Goal: Task Accomplishment & Management: Complete application form

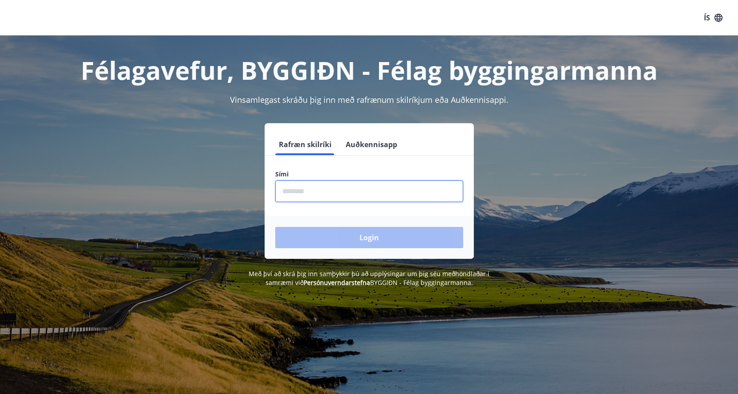
click at [300, 193] on input "phone" at bounding box center [369, 191] width 188 height 22
type input "********"
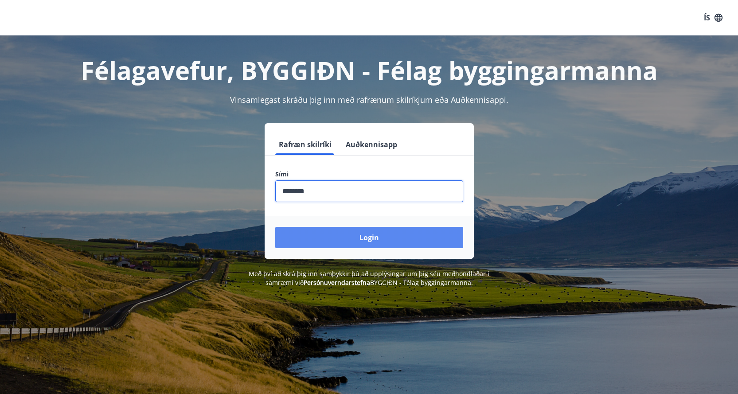
click at [345, 238] on button "Login" at bounding box center [369, 237] width 188 height 21
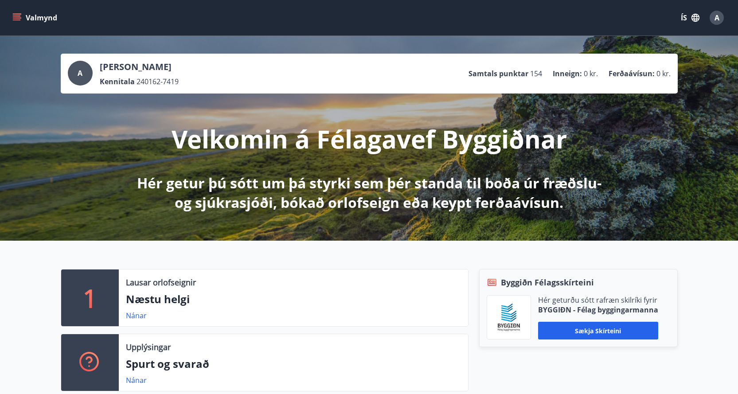
click at [15, 17] on icon "menu" at bounding box center [16, 17] width 9 height 9
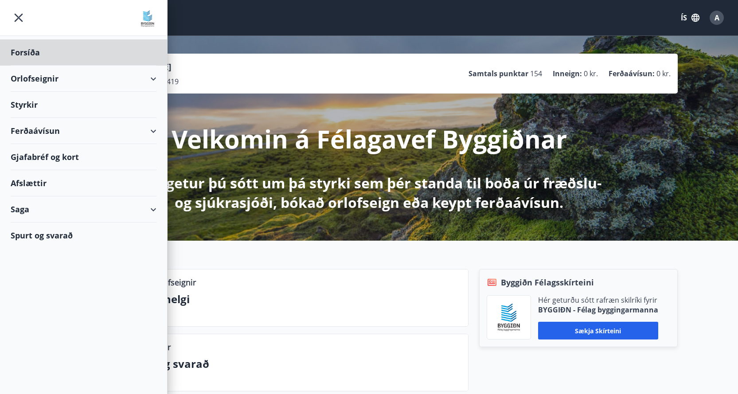
click at [38, 66] on div "Styrkir" at bounding box center [84, 52] width 146 height 26
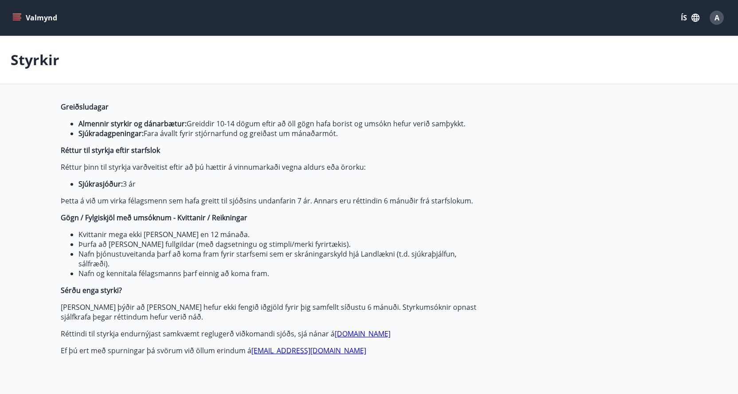
type input "***"
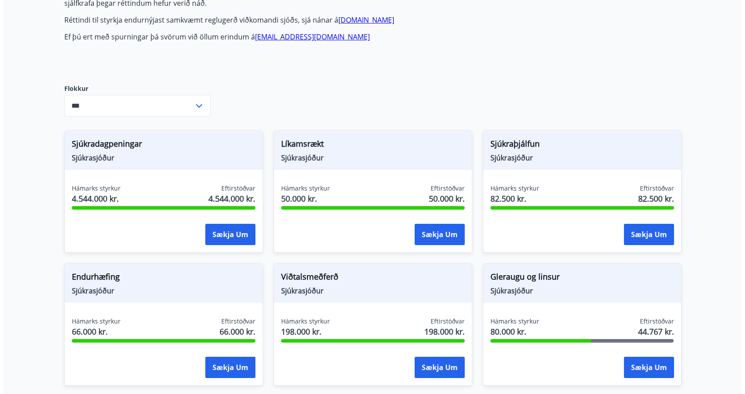
scroll to position [355, 0]
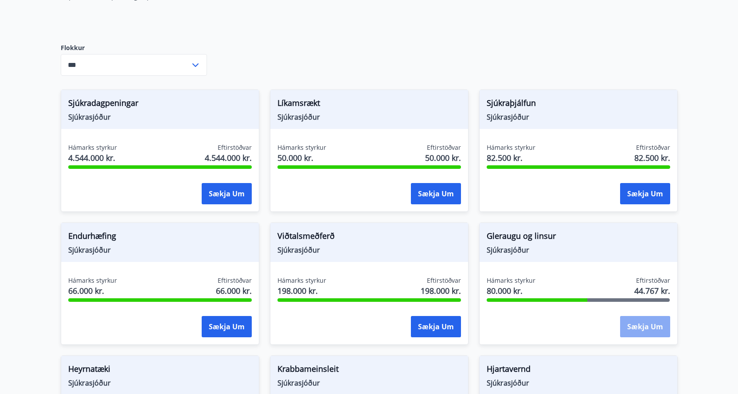
click at [641, 323] on button "Sækja um" at bounding box center [645, 326] width 50 height 21
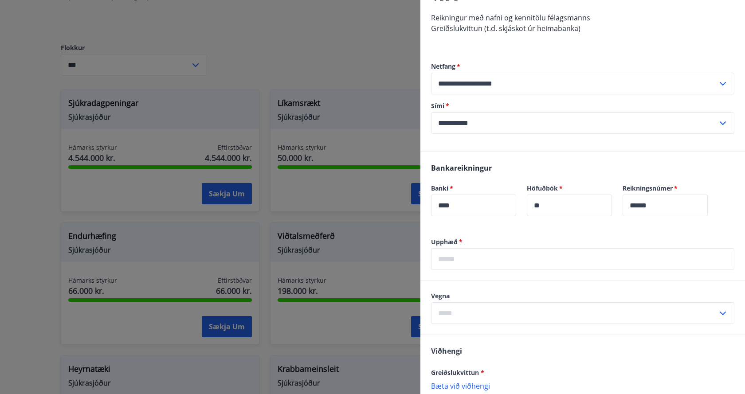
scroll to position [86, 0]
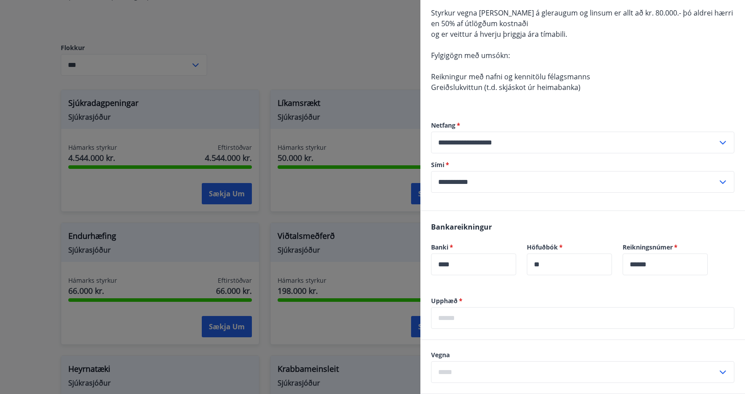
drag, startPoint x: 465, startPoint y: 318, endPoint x: 505, endPoint y: 310, distance: 40.3
click at [478, 315] on input "text" at bounding box center [582, 318] width 303 height 22
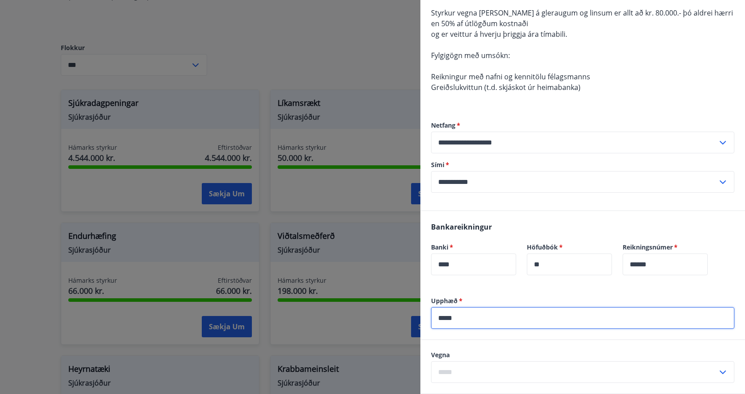
type input "*****"
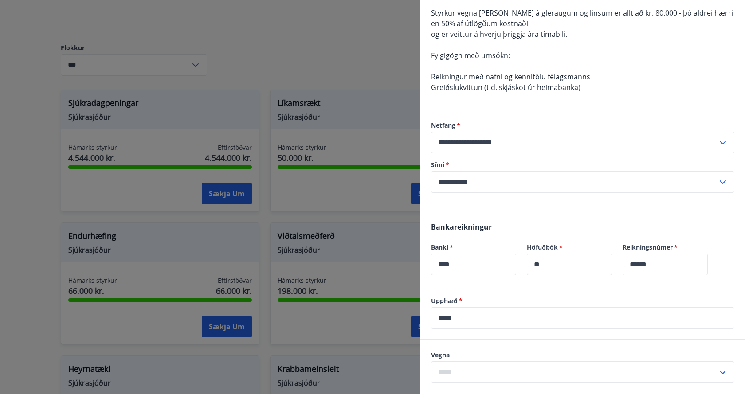
click at [717, 374] on icon at bounding box center [722, 372] width 11 height 11
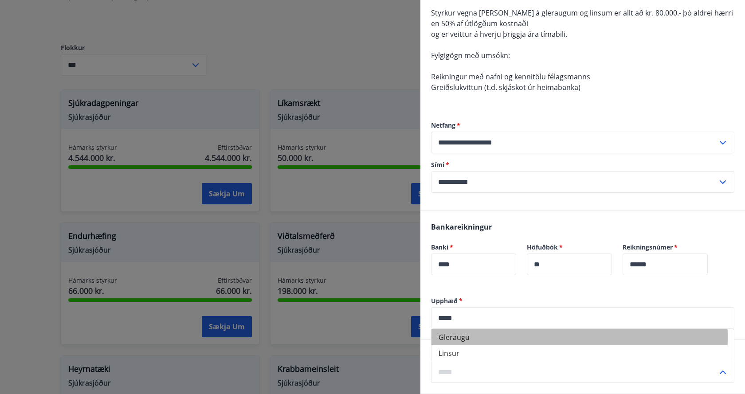
click at [472, 337] on li "Gleraugu" at bounding box center [582, 337] width 302 height 16
type input "********"
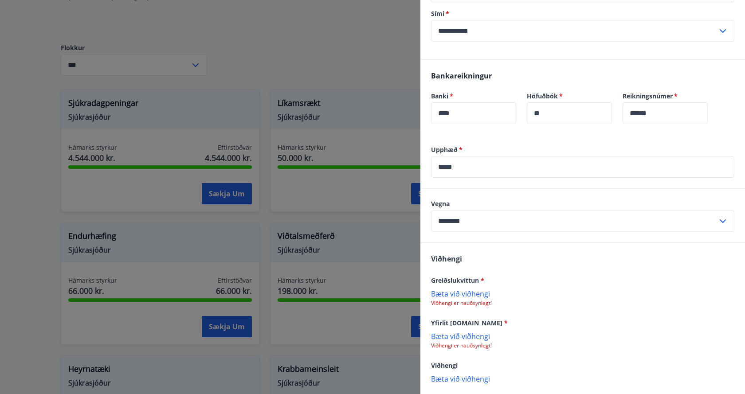
scroll to position [263, 0]
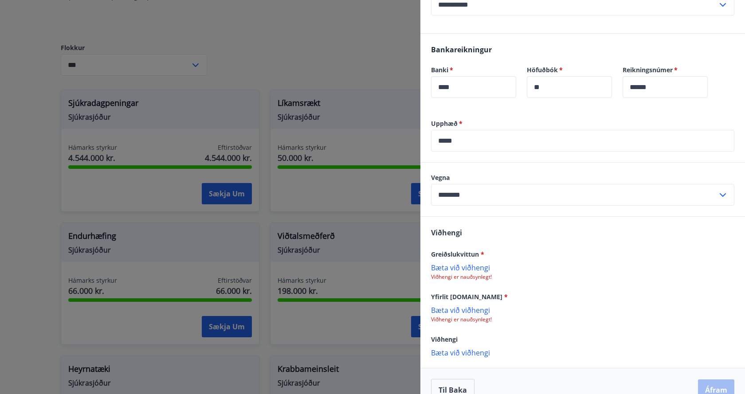
click at [469, 270] on p "Bæta við viðhengi" at bounding box center [582, 267] width 303 height 9
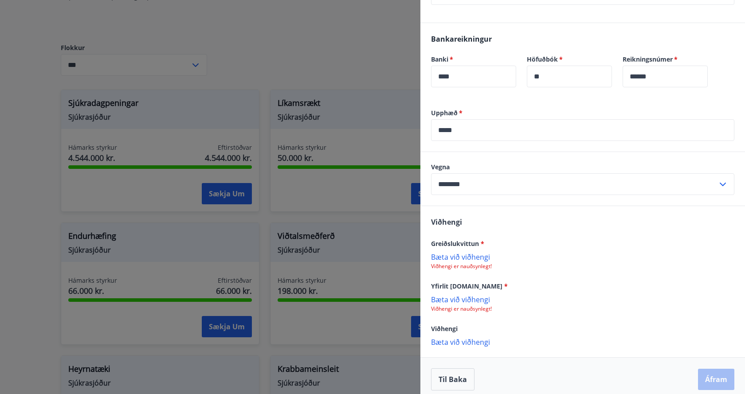
scroll to position [281, 0]
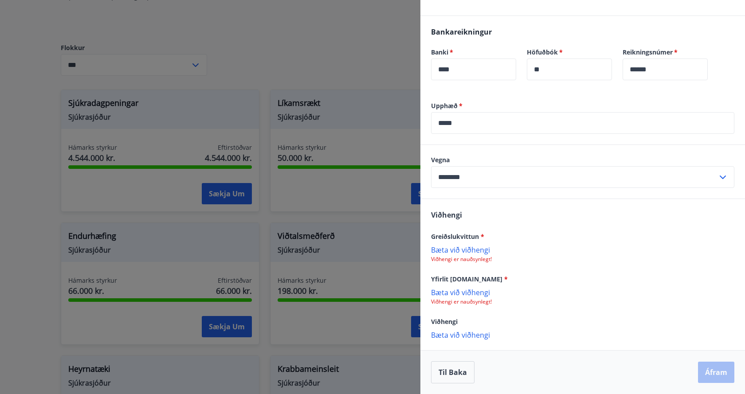
click at [456, 248] on p "Bæta við viðhengi" at bounding box center [582, 249] width 303 height 9
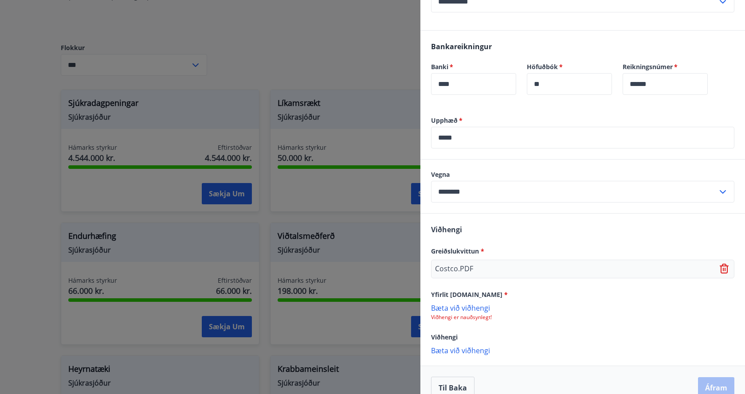
scroll to position [282, 0]
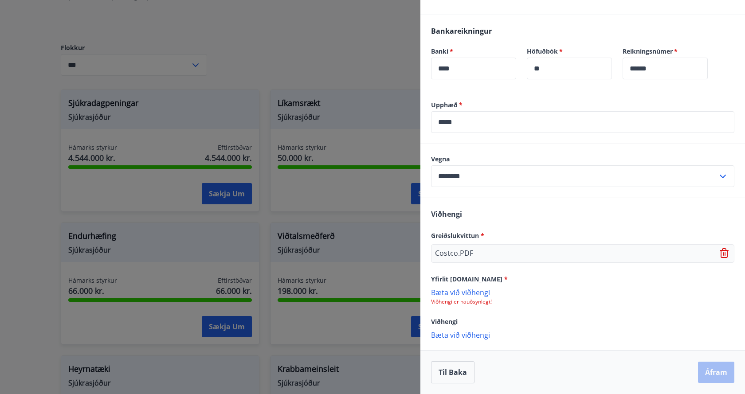
click at [706, 376] on div "Til baka Áfram" at bounding box center [582, 372] width 303 height 22
click at [457, 254] on p "Costco.PDF" at bounding box center [454, 253] width 38 height 11
click at [725, 254] on icon at bounding box center [725, 254] width 1 height 4
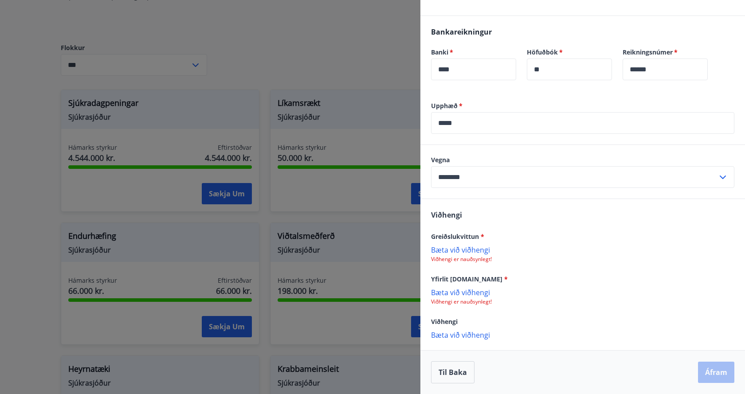
click at [720, 178] on icon at bounding box center [723, 178] width 6 height 4
click at [452, 176] on input "********" at bounding box center [574, 177] width 286 height 22
click at [513, 210] on div "Viðhengi Greiðslukvittun * [PERSON_NAME] við viðhengi Viðhengi er nauðsynlegt! …" at bounding box center [582, 274] width 325 height 151
click at [443, 252] on p "Bæta við viðhengi" at bounding box center [582, 249] width 303 height 9
click at [457, 254] on p "Costco.PDF" at bounding box center [454, 254] width 38 height 11
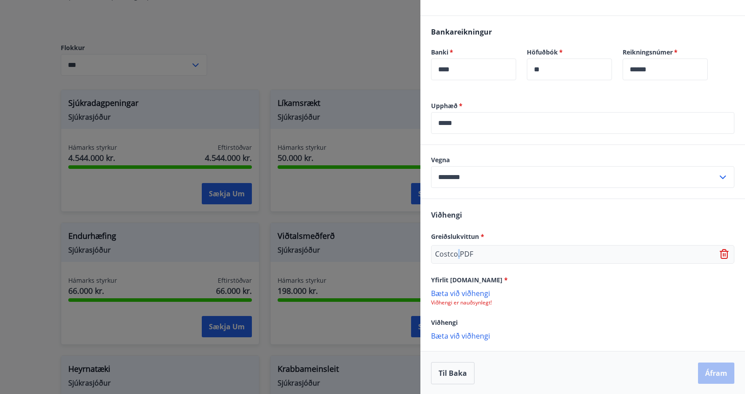
click at [457, 254] on p "Costco.PDF" at bounding box center [454, 254] width 38 height 11
click at [489, 251] on div "Costco.PDF" at bounding box center [582, 254] width 303 height 19
drag, startPoint x: 489, startPoint y: 251, endPoint x: 548, endPoint y: 291, distance: 71.8
click at [548, 291] on p "Bæta við viðhengi" at bounding box center [582, 293] width 303 height 9
click at [725, 255] on icon at bounding box center [725, 255] width 1 height 4
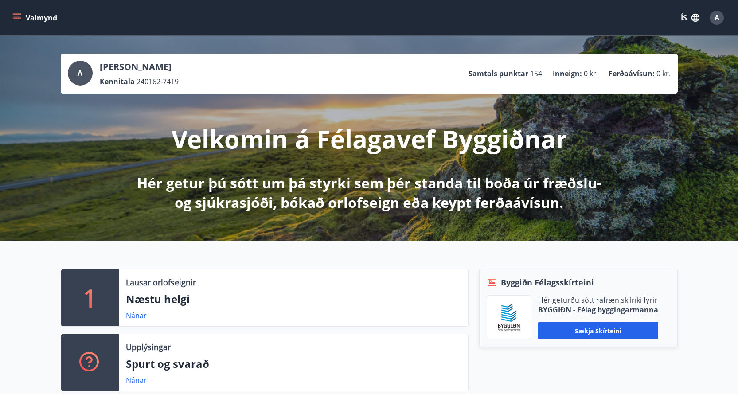
click at [81, 76] on span "A" at bounding box center [80, 73] width 5 height 10
click at [20, 15] on icon "menu" at bounding box center [16, 17] width 9 height 9
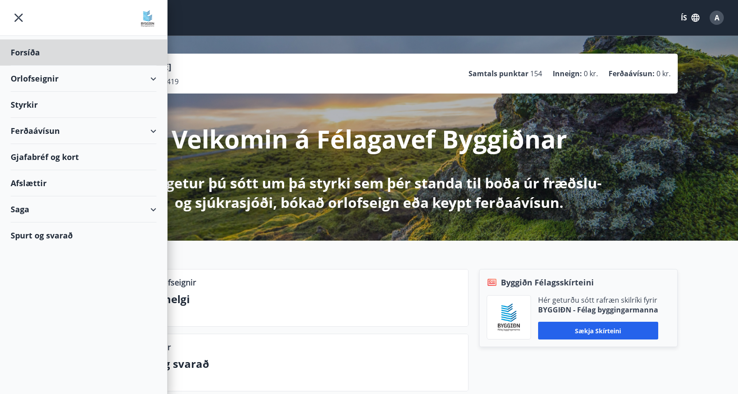
click at [38, 66] on div "Styrkir" at bounding box center [84, 52] width 146 height 26
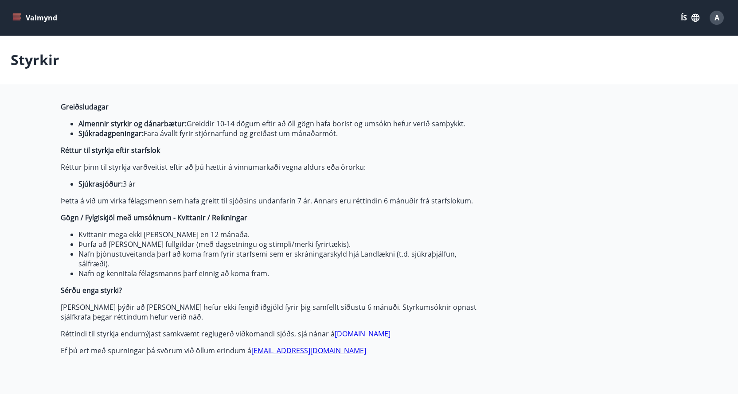
type input "***"
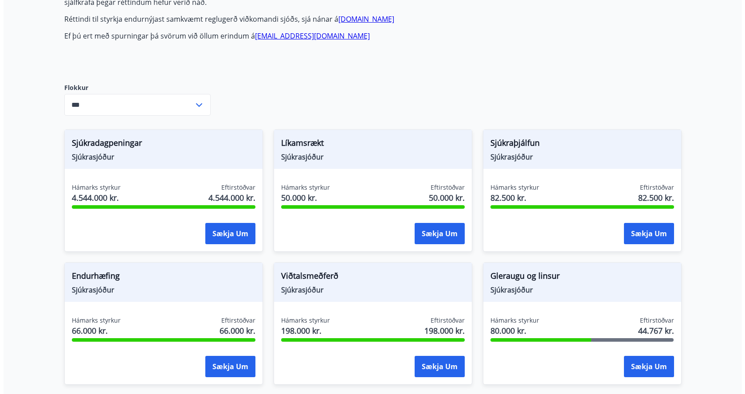
scroll to position [346, 0]
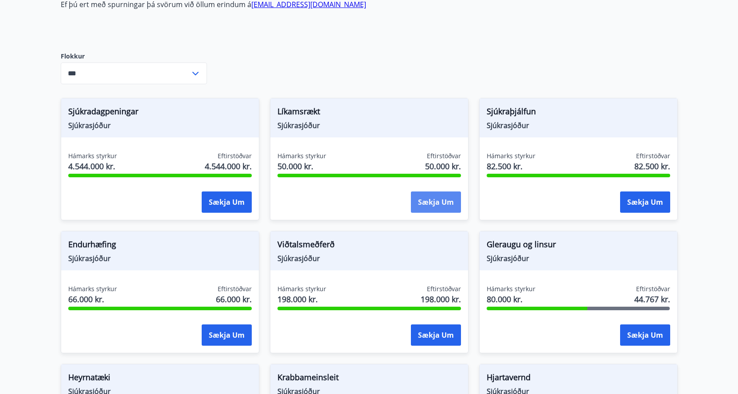
click at [425, 205] on button "Sækja um" at bounding box center [436, 202] width 50 height 21
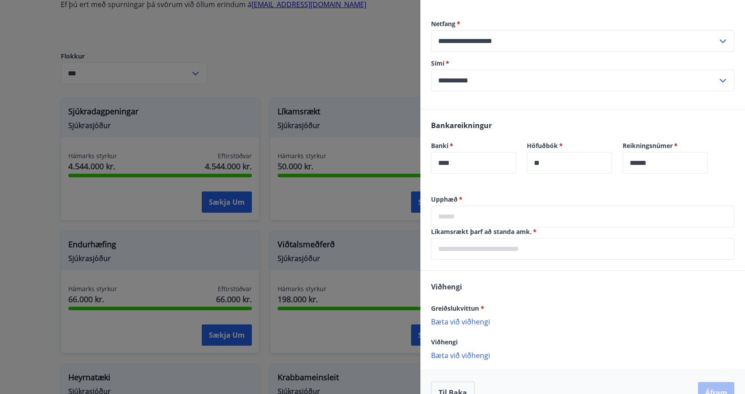
scroll to position [222, 0]
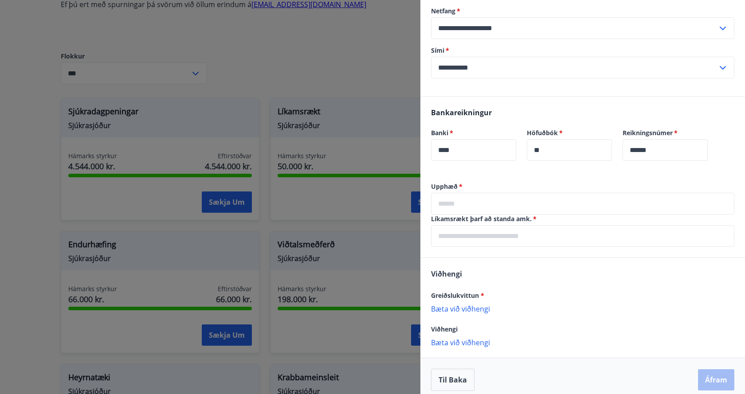
click at [458, 310] on p "Bæta við viðhengi" at bounding box center [582, 308] width 303 height 9
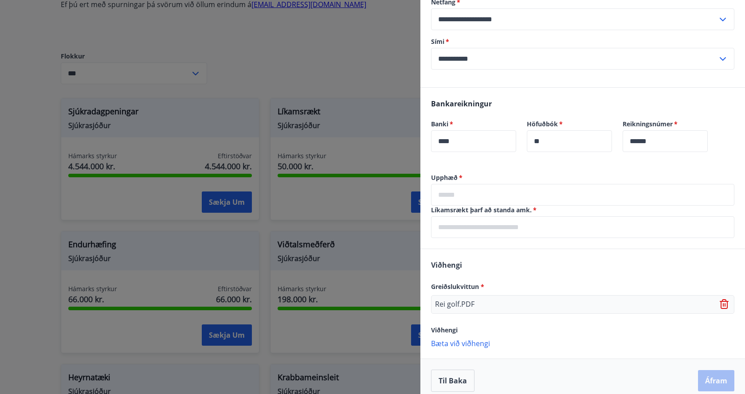
scroll to position [239, 0]
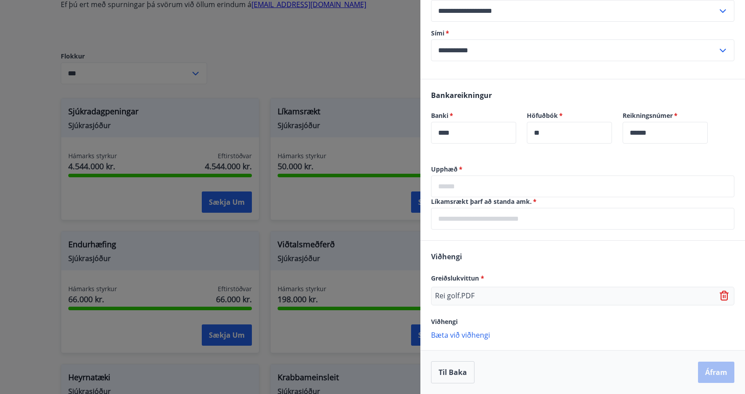
click at [473, 337] on p "Bæta við viðhengi" at bounding box center [582, 334] width 303 height 9
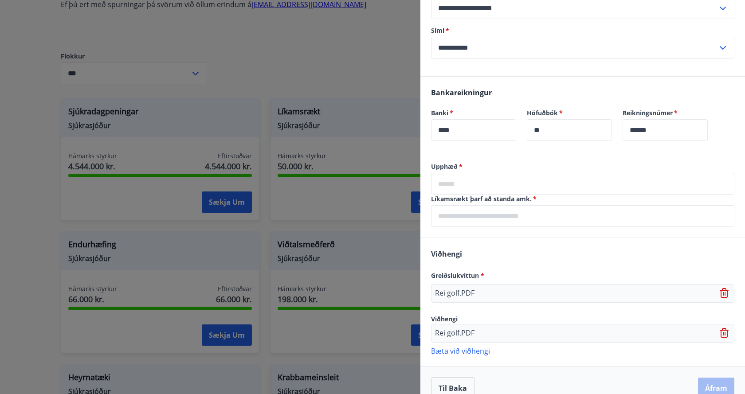
scroll to position [258, 0]
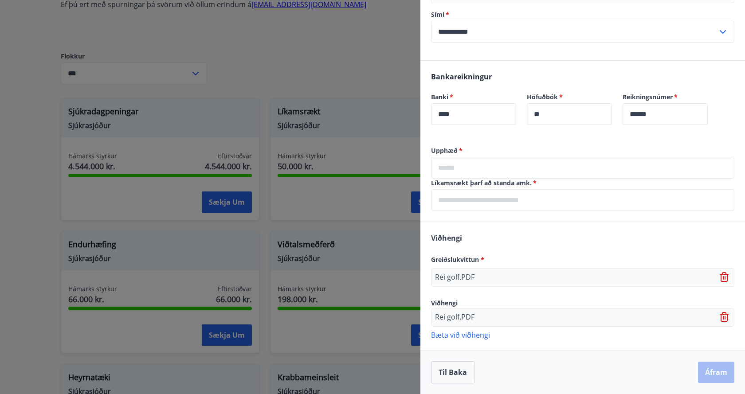
click at [697, 372] on div "Til baka Áfram" at bounding box center [582, 372] width 303 height 22
click at [472, 166] on input "text" at bounding box center [582, 168] width 303 height 22
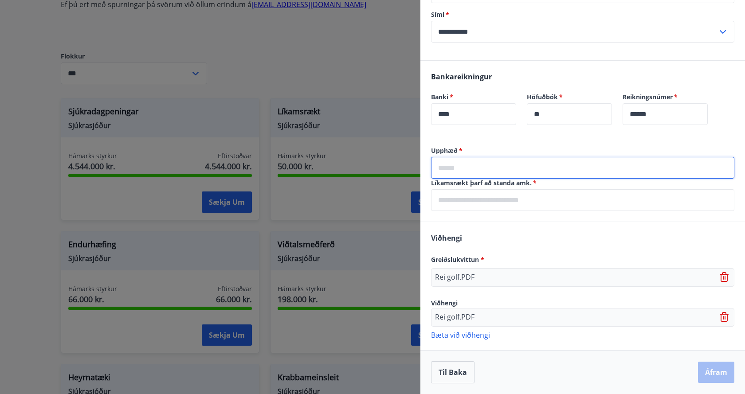
click at [715, 316] on div "Viðhengi Greiðslukvittun * Rei golf.PDF Viðhengi Rei golf.PDF [PERSON_NAME] við…" at bounding box center [582, 286] width 325 height 128
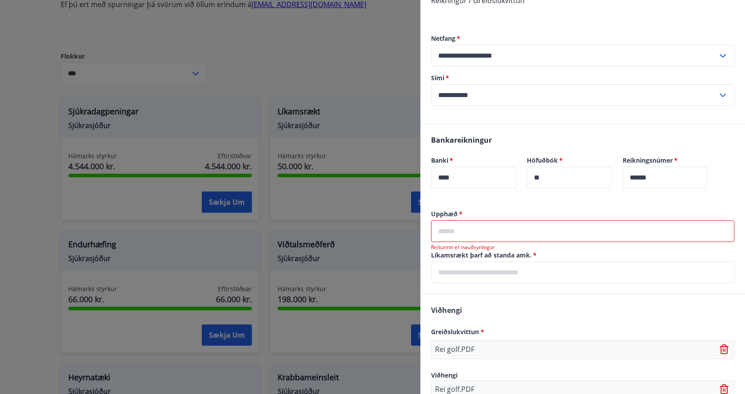
scroll to position [213, 0]
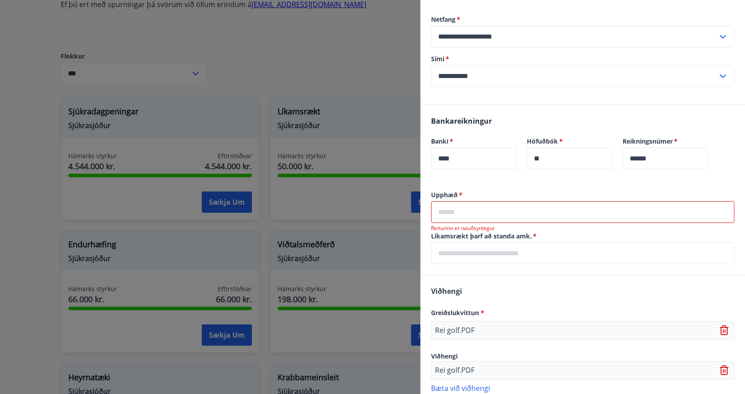
drag, startPoint x: 477, startPoint y: 214, endPoint x: 530, endPoint y: 214, distance: 53.7
click at [477, 214] on input "text" at bounding box center [582, 212] width 303 height 22
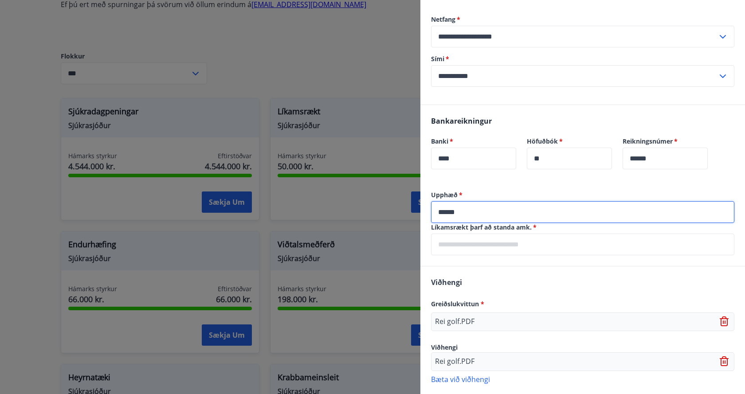
type input "******"
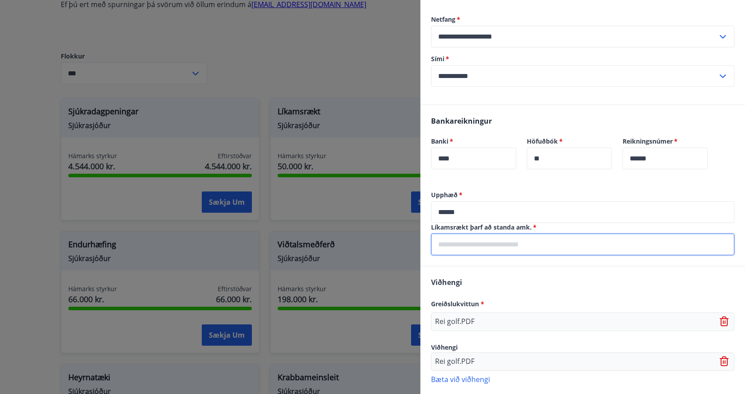
click at [458, 251] on input "text" at bounding box center [582, 245] width 303 height 22
click at [469, 245] on input "**********" at bounding box center [582, 245] width 303 height 22
drag, startPoint x: 462, startPoint y: 246, endPoint x: 586, endPoint y: 308, distance: 139.0
click at [586, 318] on div "Rei golf.PDF" at bounding box center [582, 322] width 303 height 19
click at [463, 244] on input "**********" at bounding box center [582, 245] width 303 height 22
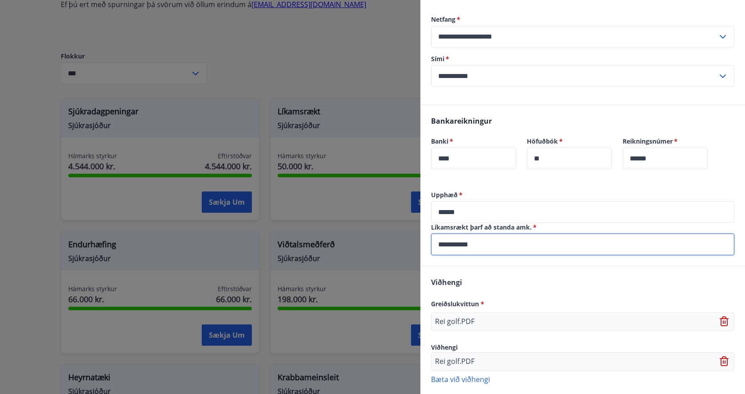
click at [482, 244] on input "**********" at bounding box center [582, 245] width 303 height 22
type input "**********"
click at [608, 278] on div "Viðhengi Greiðslukvittun * Rei golf.PDF Viðhengi Rei golf.PDF [PERSON_NAME] við…" at bounding box center [582, 331] width 325 height 128
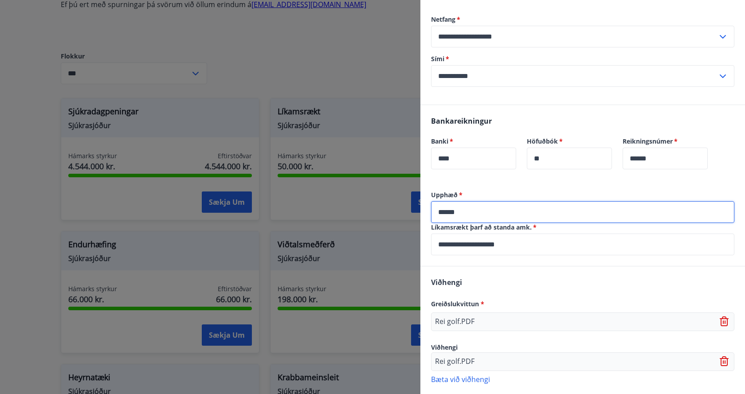
click at [449, 213] on input "******" at bounding box center [582, 212] width 303 height 22
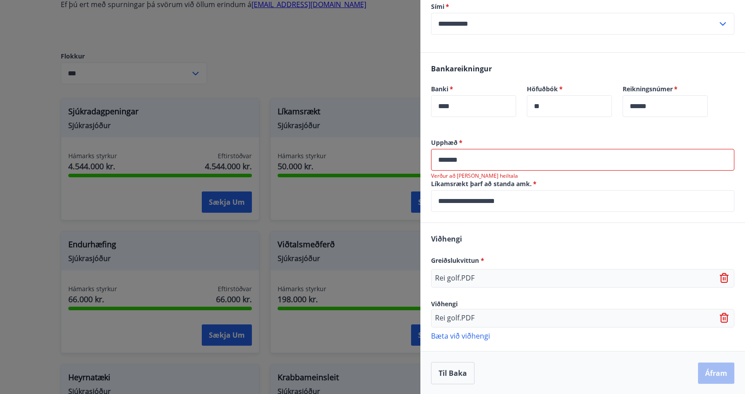
scroll to position [267, 0]
click at [534, 239] on div "Viðhengi Greiðslukvittun * Rei golf.PDF Viðhengi Rei golf.PDF [PERSON_NAME] við…" at bounding box center [582, 286] width 325 height 128
click at [720, 316] on icon at bounding box center [725, 317] width 11 height 11
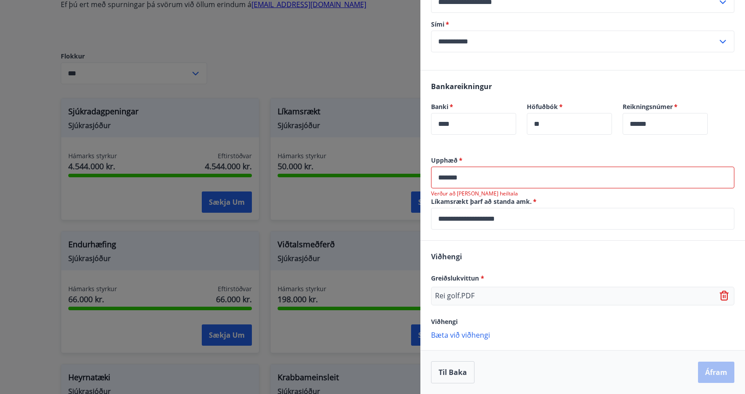
click at [452, 178] on input "*******" at bounding box center [582, 178] width 303 height 22
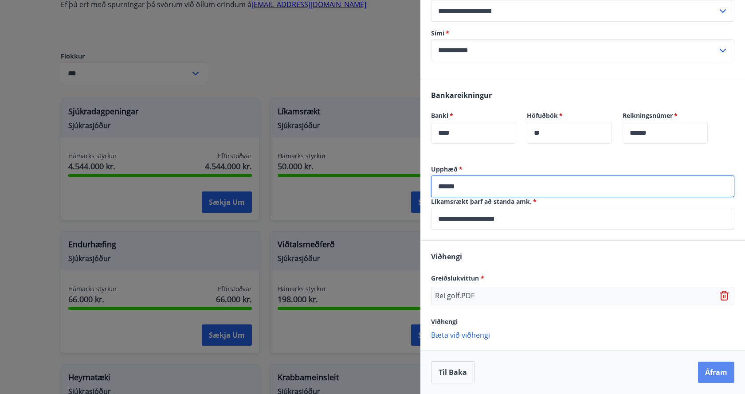
type input "******"
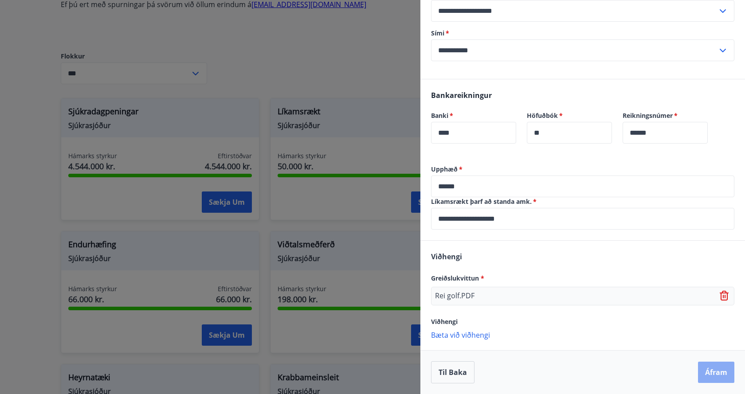
click at [708, 377] on button "Áfram" at bounding box center [716, 372] width 36 height 21
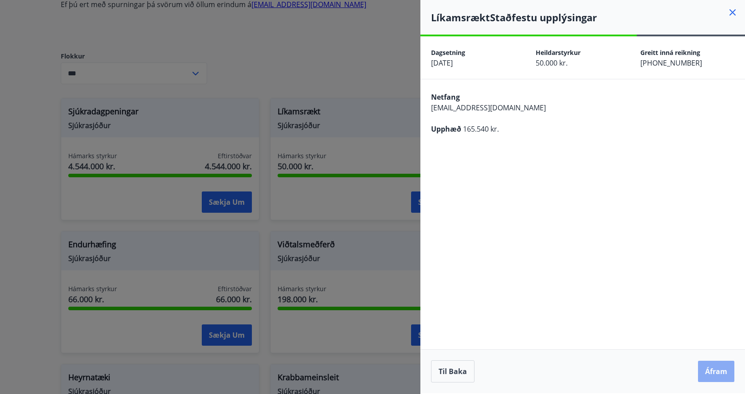
click at [708, 371] on button "Áfram" at bounding box center [716, 371] width 36 height 21
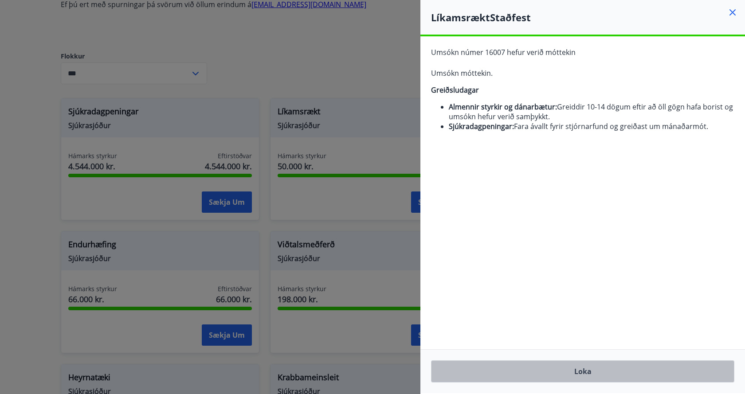
click at [588, 368] on button "Loka" at bounding box center [582, 372] width 303 height 22
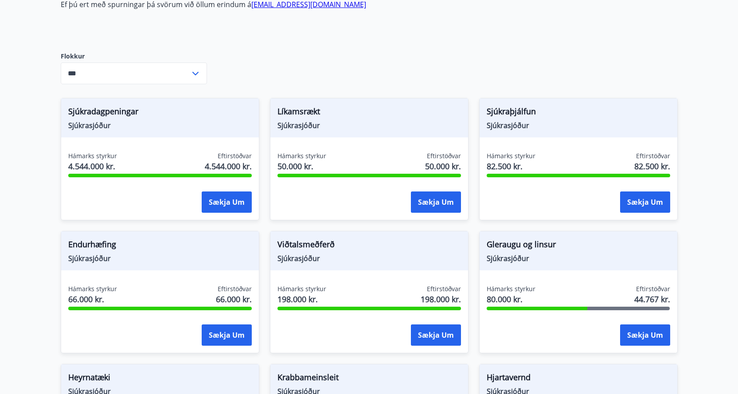
click at [582, 252] on span "Gleraugu og linsur" at bounding box center [579, 246] width 184 height 15
click at [630, 334] on button "Sækja um" at bounding box center [645, 335] width 50 height 21
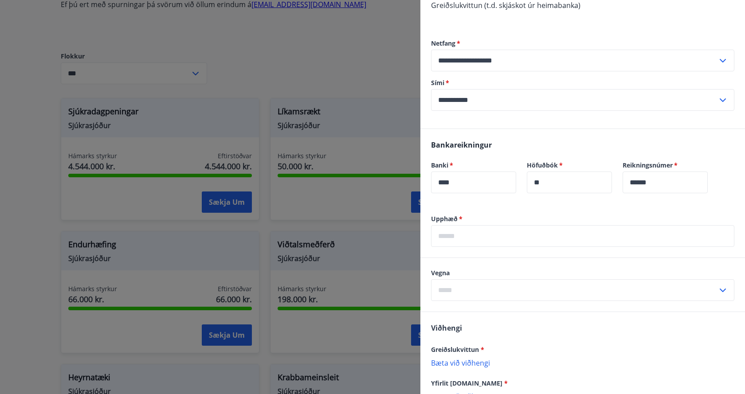
scroll to position [222, 0]
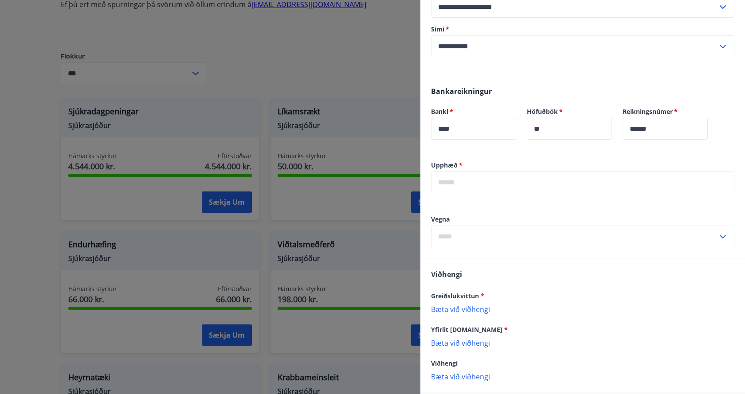
click at [470, 183] on input "text" at bounding box center [582, 183] width 303 height 22
type input "*****"
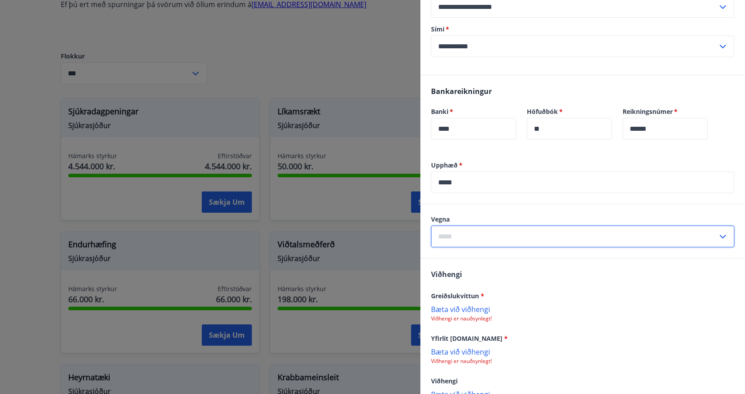
click at [474, 235] on input "text" at bounding box center [574, 237] width 286 height 22
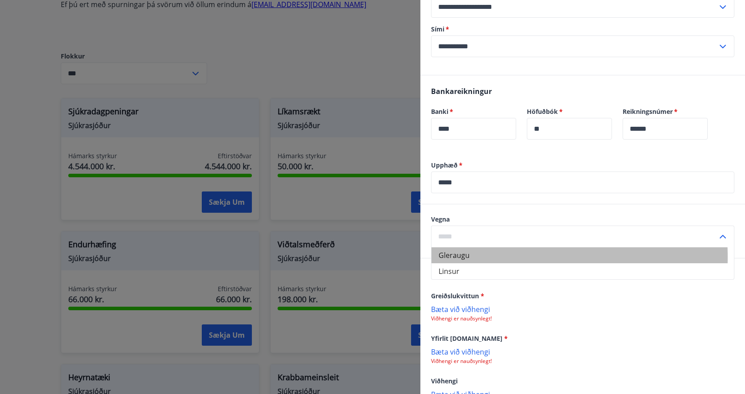
click at [466, 257] on li "Gleraugu" at bounding box center [582, 255] width 302 height 16
type input "********"
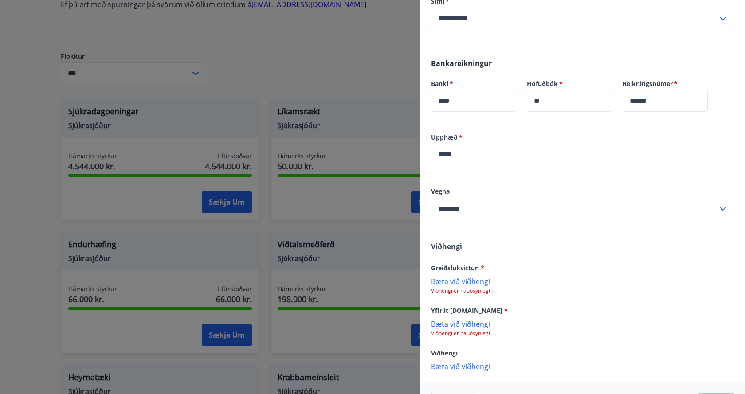
scroll to position [281, 0]
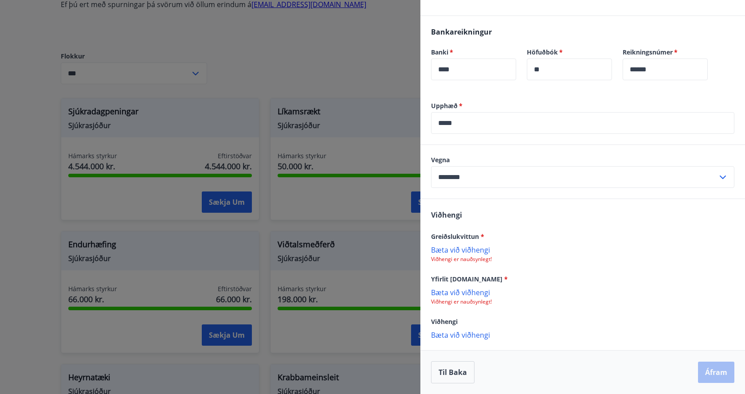
click at [464, 251] on p "Bæta við viðhengi" at bounding box center [582, 249] width 303 height 9
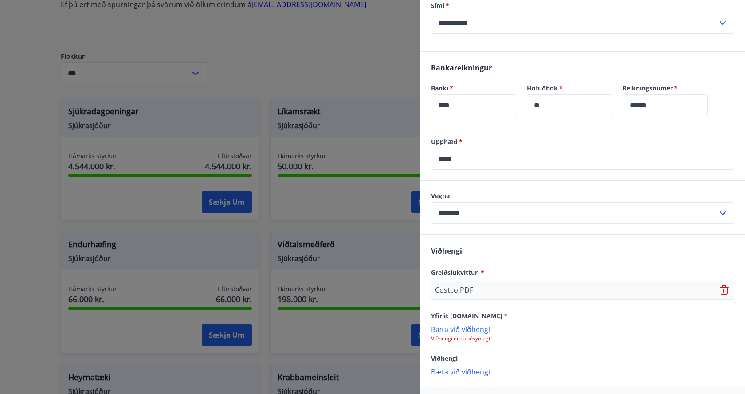
scroll to position [282, 0]
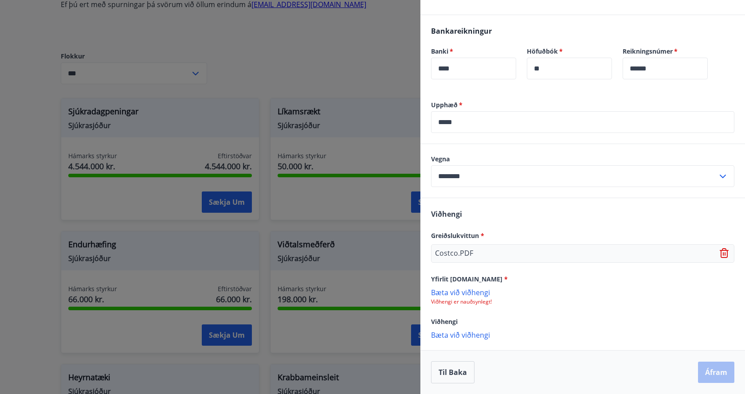
click at [723, 254] on icon at bounding box center [723, 254] width 1 height 4
click at [481, 250] on p "Bæta við viðhengi" at bounding box center [582, 249] width 303 height 9
click at [725, 254] on icon at bounding box center [725, 254] width 1 height 4
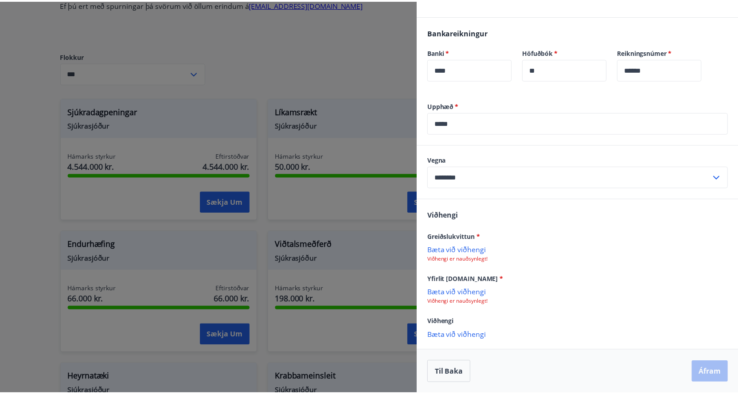
scroll to position [281, 0]
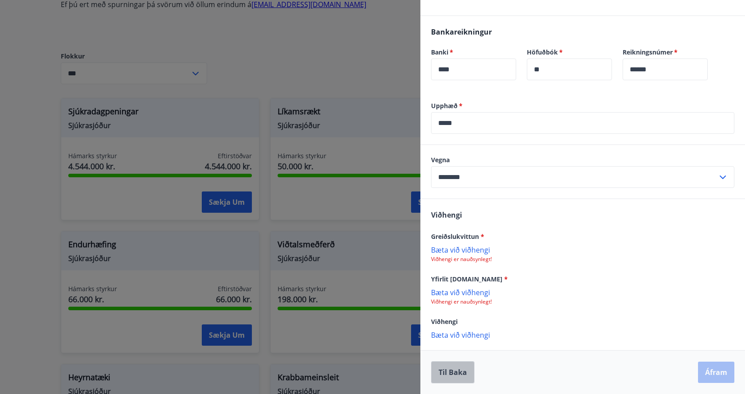
click at [447, 370] on button "Til baka" at bounding box center [452, 372] width 43 height 22
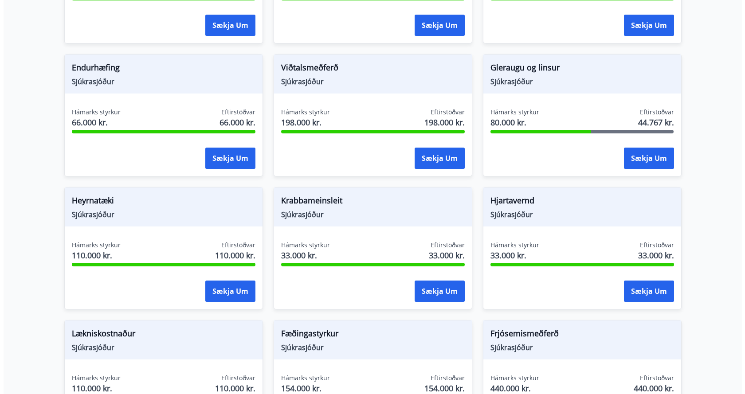
scroll to position [524, 0]
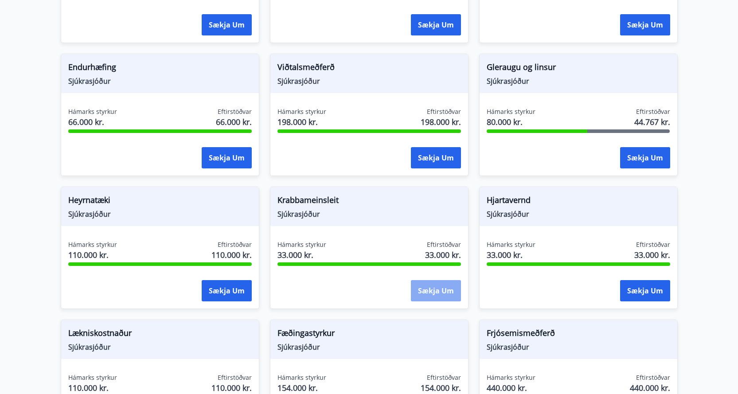
click at [431, 291] on button "Sækja um" at bounding box center [436, 290] width 50 height 21
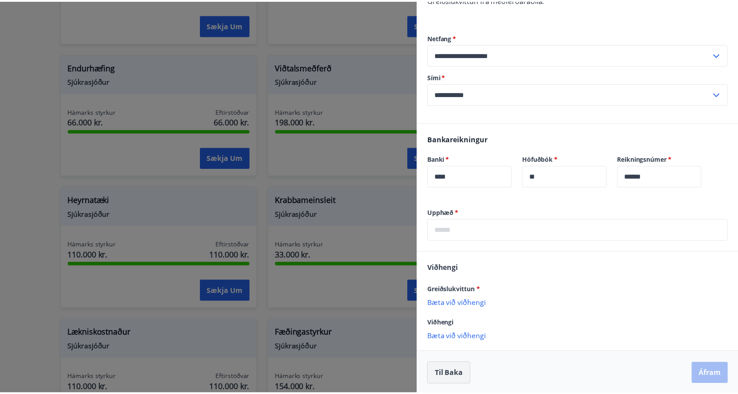
scroll to position [165, 0]
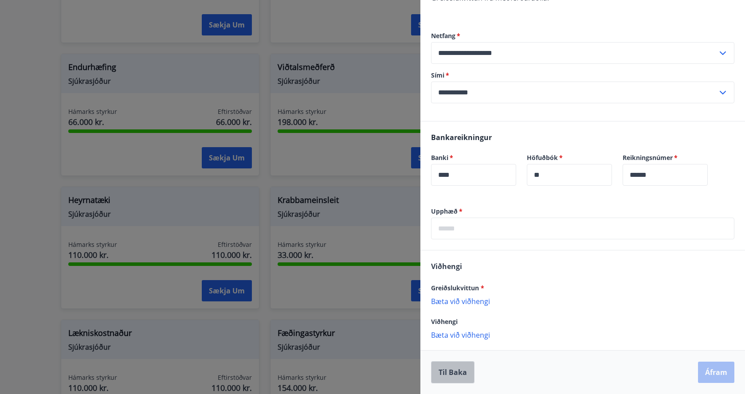
click at [446, 371] on button "Til baka" at bounding box center [452, 372] width 43 height 22
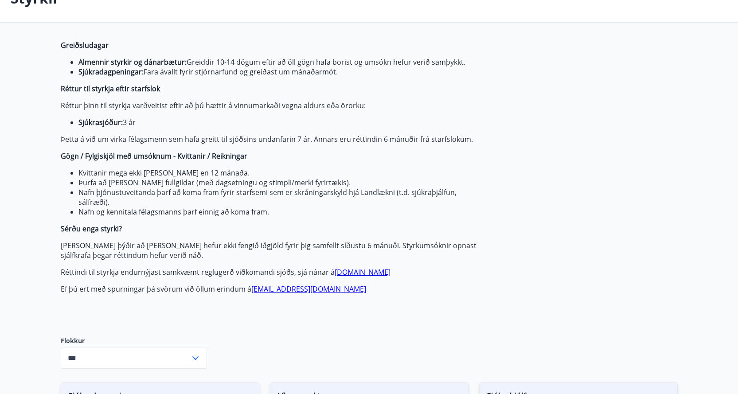
scroll to position [0, 0]
